Goal: Information Seeking & Learning: Find specific fact

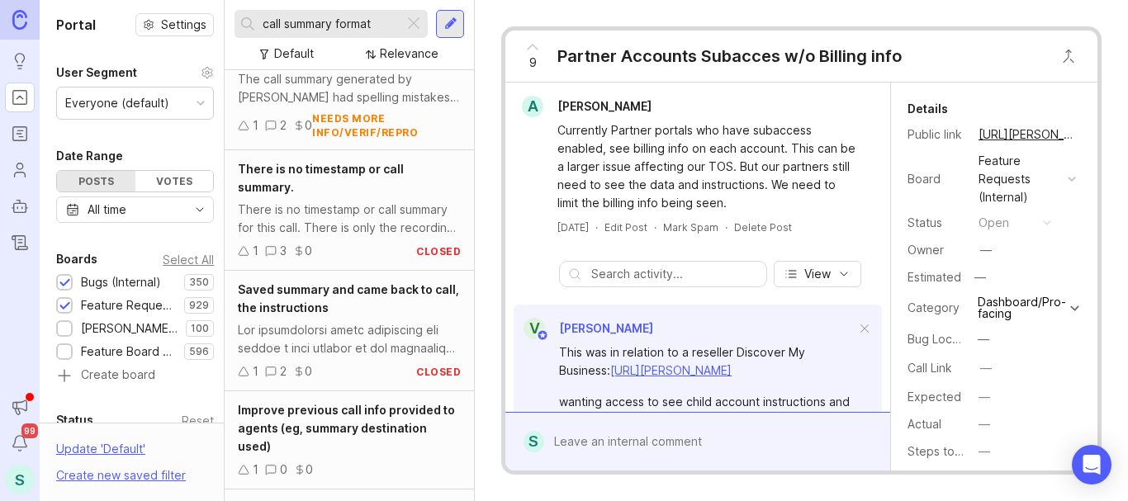
scroll to position [4217, 0]
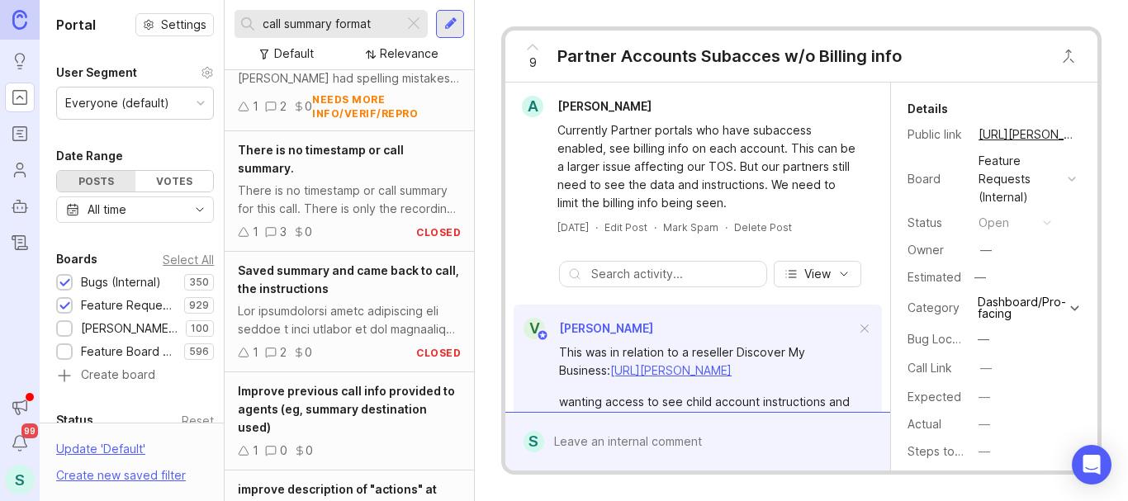
click at [350, 27] on input "call summary format" at bounding box center [330, 24] width 135 height 18
click at [350, 26] on input "call summary format" at bounding box center [330, 24] width 135 height 18
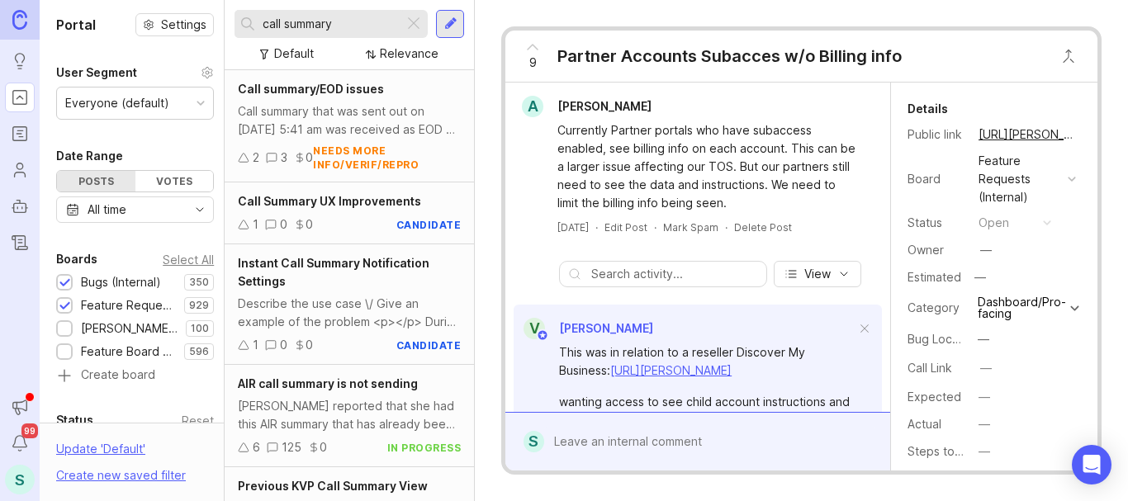
click at [262, 24] on div "call summary" at bounding box center [319, 24] width 169 height 28
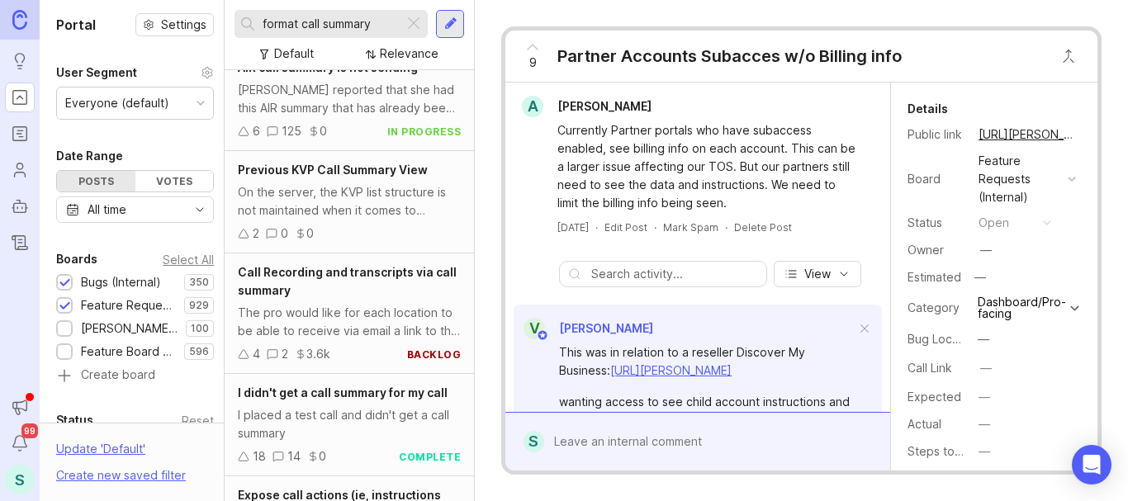
scroll to position [578, 0]
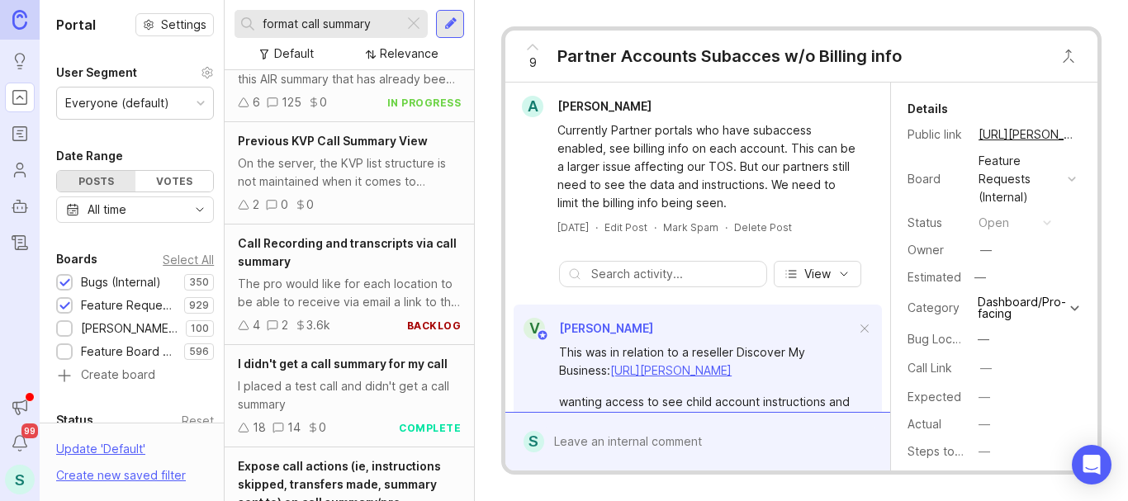
click at [280, 24] on input "format call summary" at bounding box center [330, 24] width 135 height 18
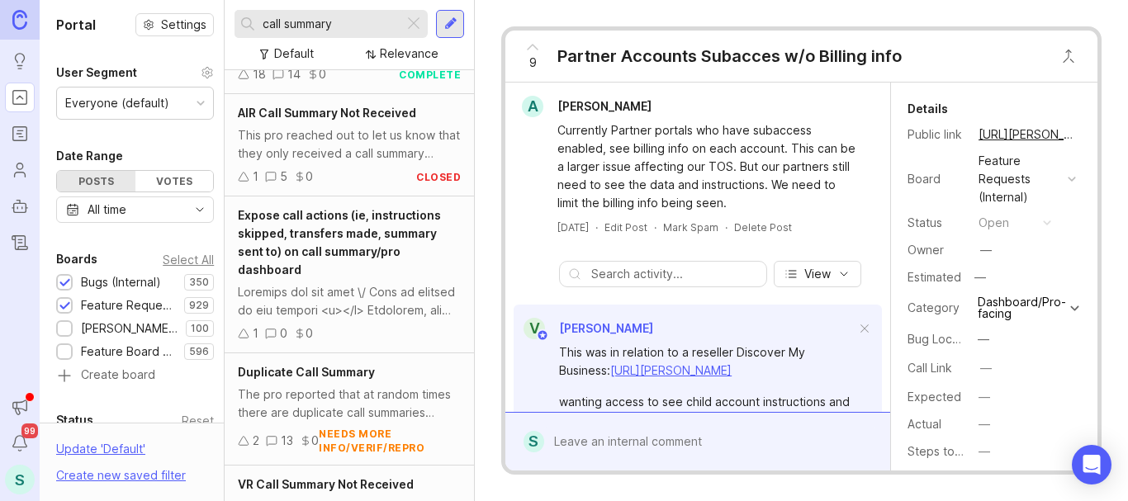
scroll to position [345, 0]
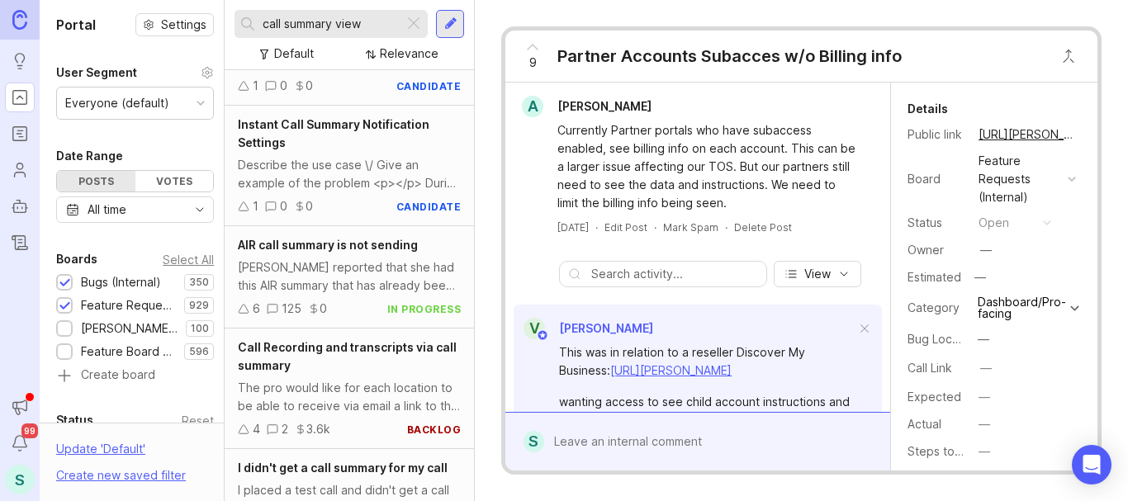
scroll to position [496, 0]
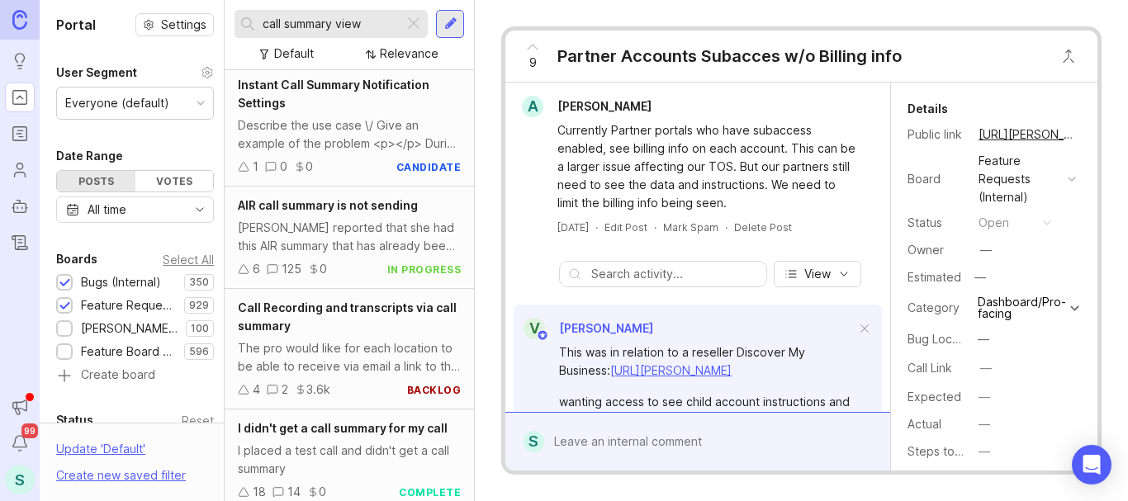
type input "call summary view"
